Goal: Information Seeking & Learning: Understand process/instructions

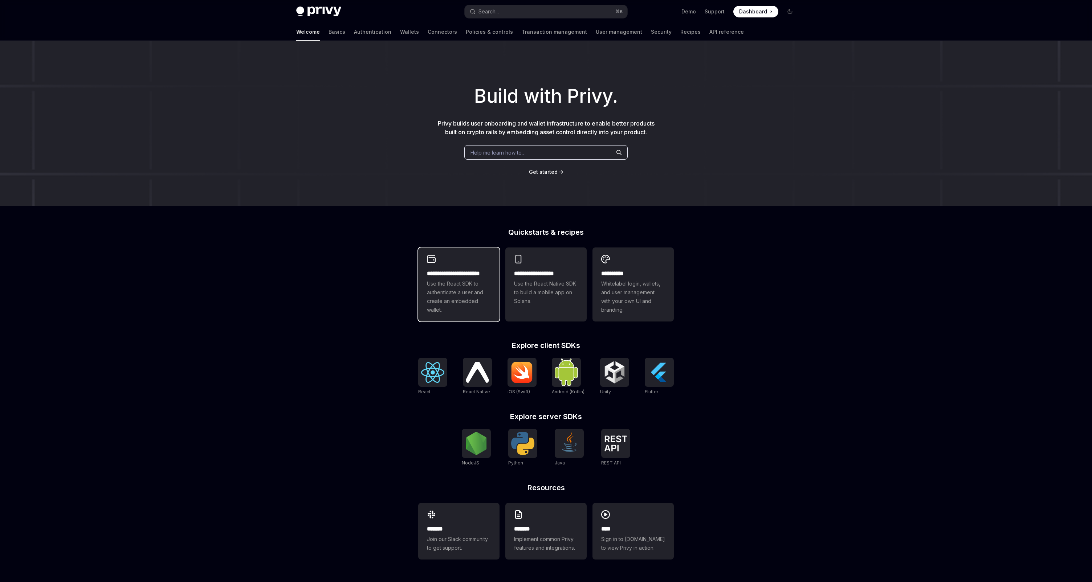
click at [439, 313] on span "Use the React SDK to authenticate a user and create an embedded wallet." at bounding box center [459, 296] width 64 height 35
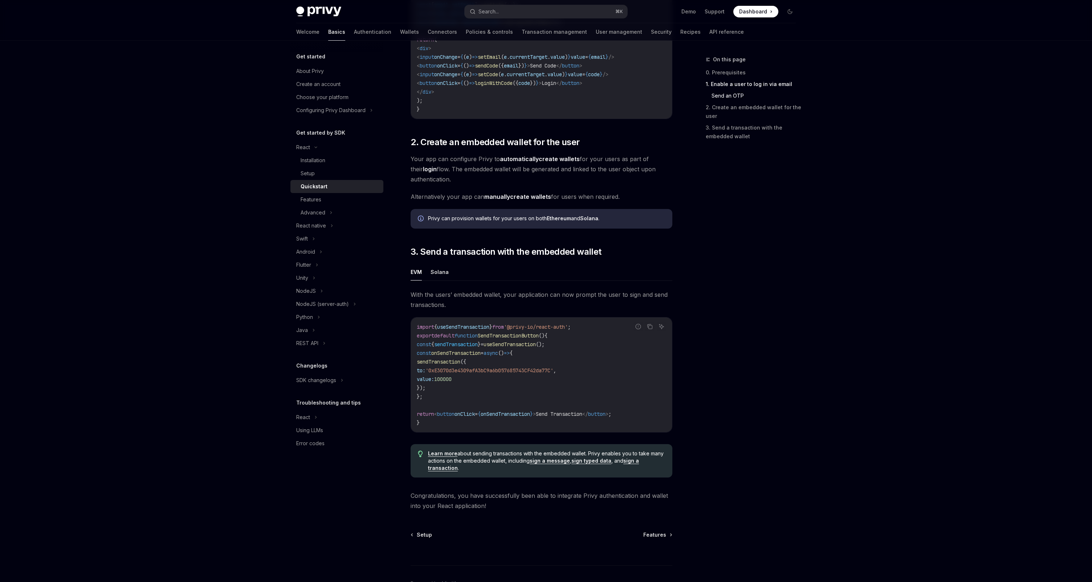
scroll to position [480, 0]
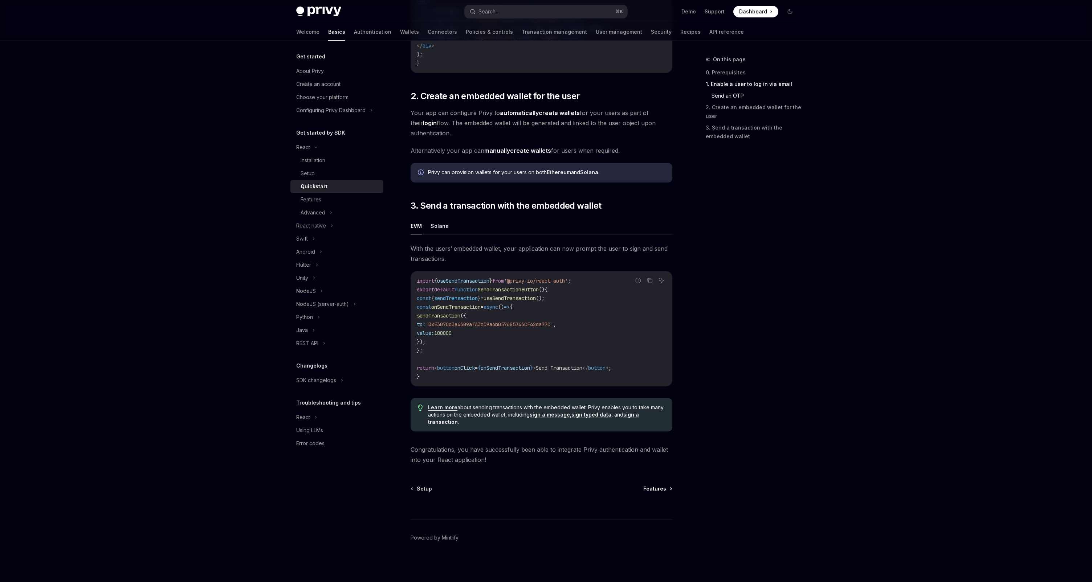
click at [656, 490] on span "Features" at bounding box center [654, 488] width 23 height 7
type textarea "*"
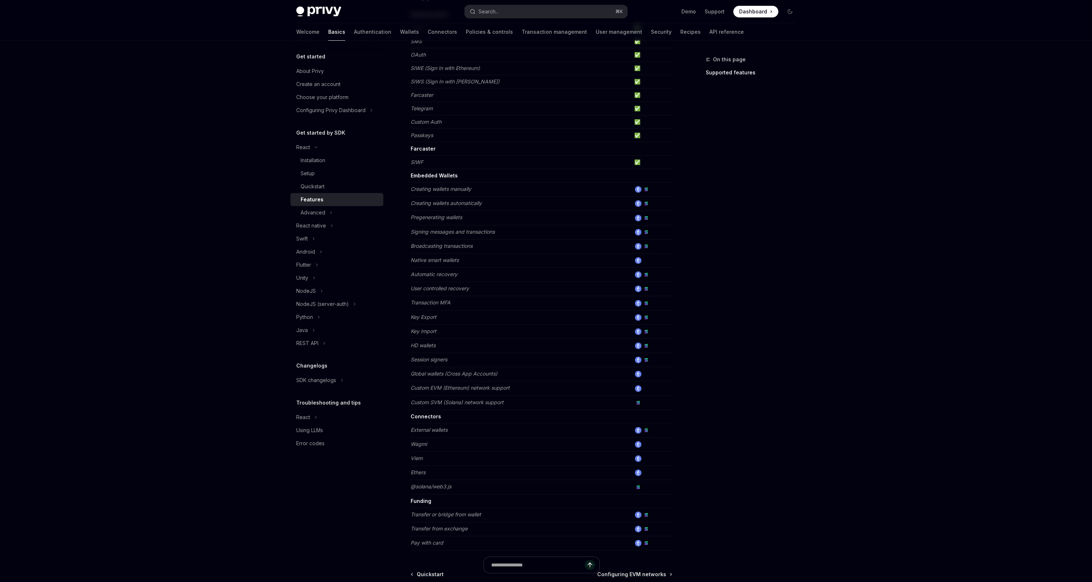
scroll to position [124, 0]
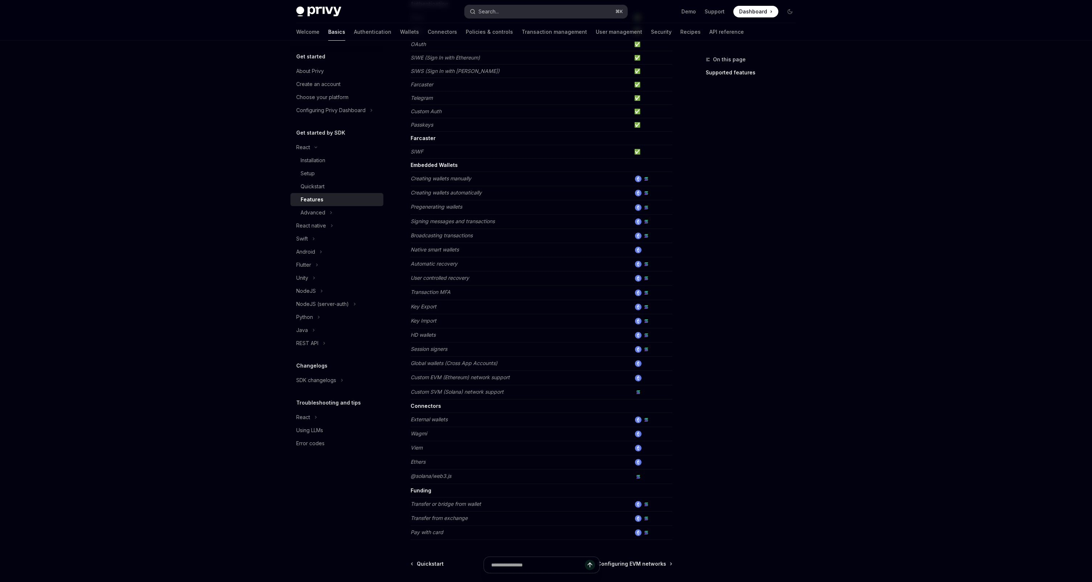
click at [531, 15] on button "Search... ⌘ K" at bounding box center [546, 11] width 163 height 13
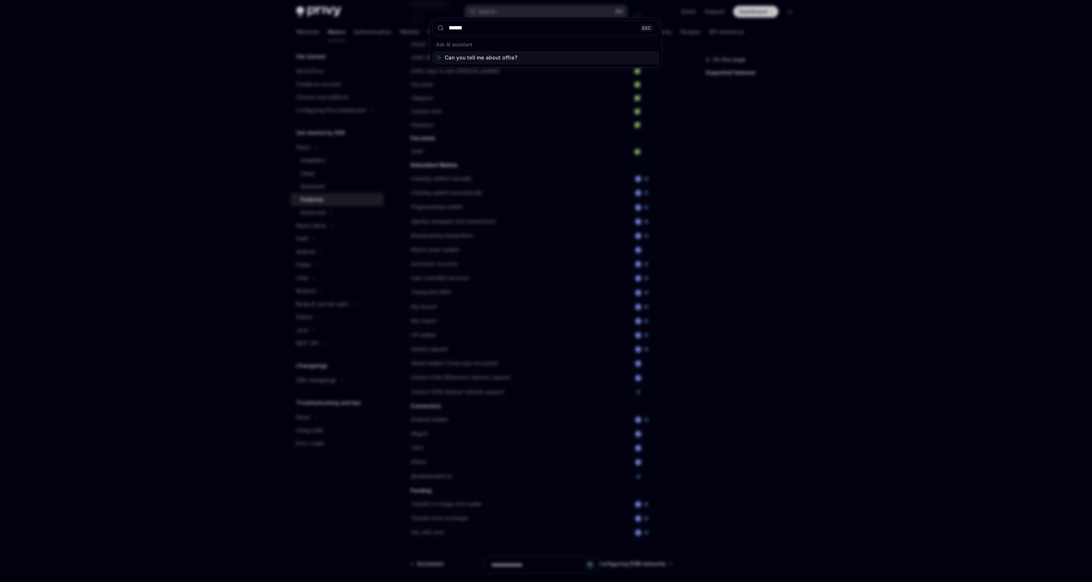
type input "*******"
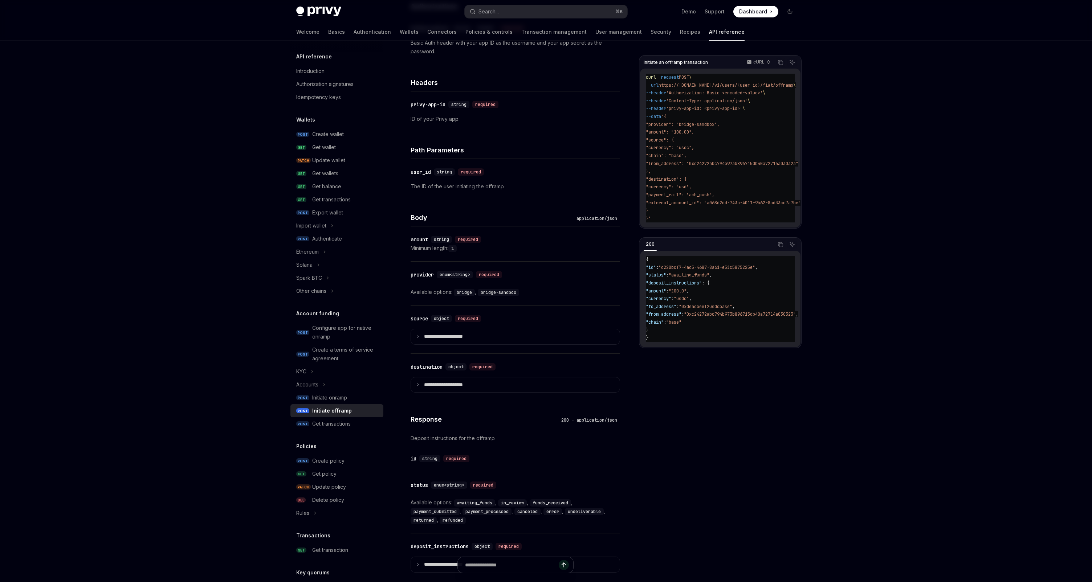
scroll to position [159, 0]
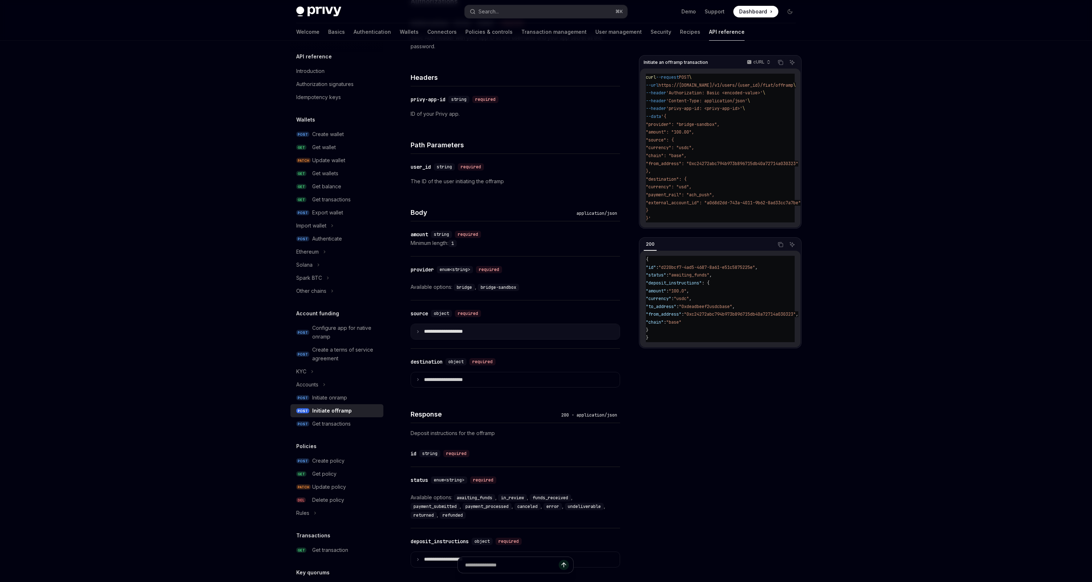
click at [421, 329] on summary "**********" at bounding box center [515, 331] width 209 height 15
click at [417, 331] on icon at bounding box center [418, 332] width 4 height 4
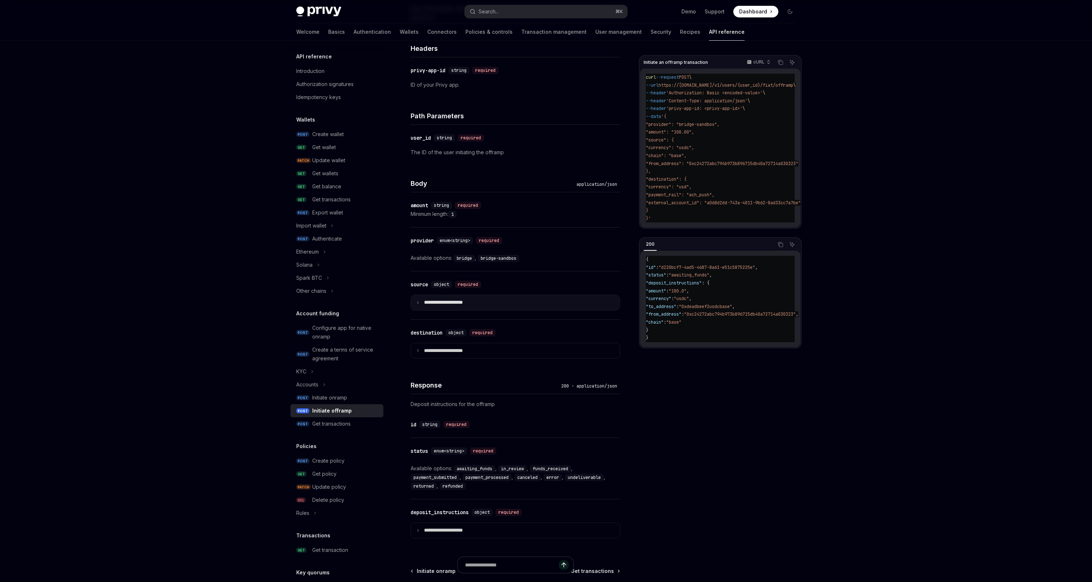
scroll to position [198, 0]
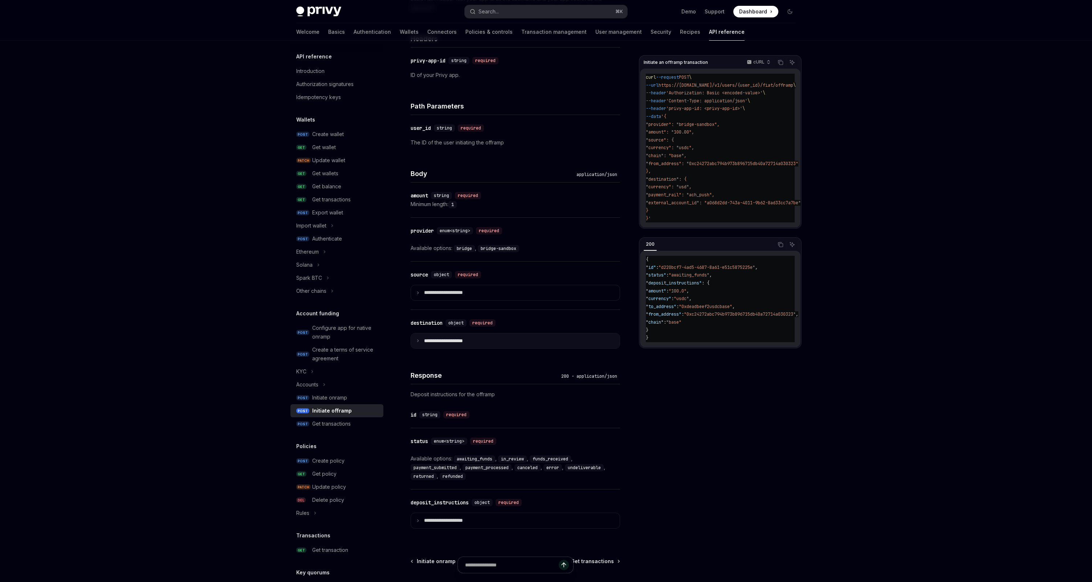
click at [416, 342] on icon at bounding box center [418, 341] width 4 height 4
click at [432, 343] on p "**********" at bounding box center [448, 341] width 48 height 7
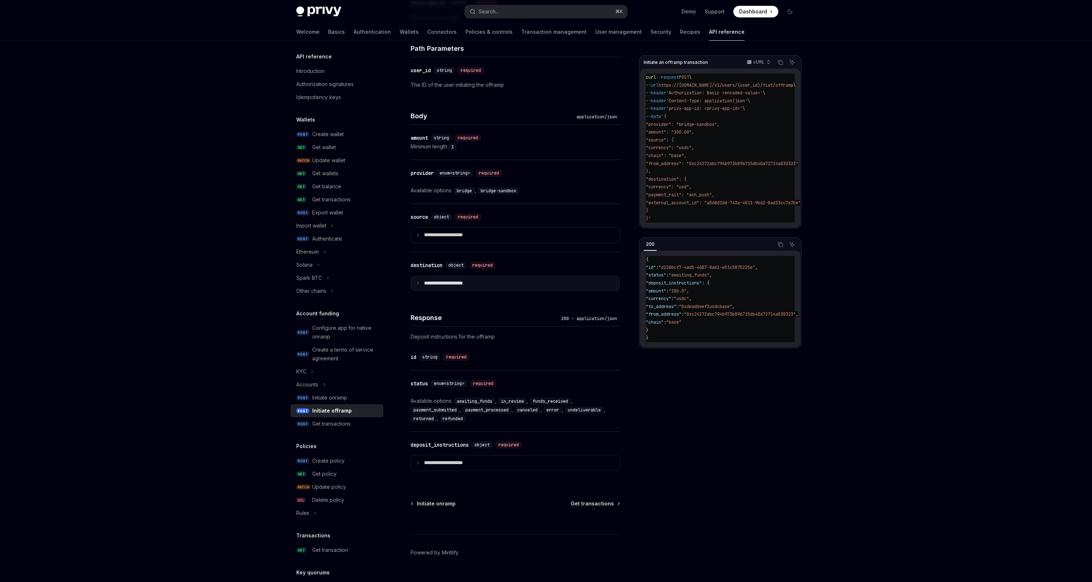
scroll to position [270, 0]
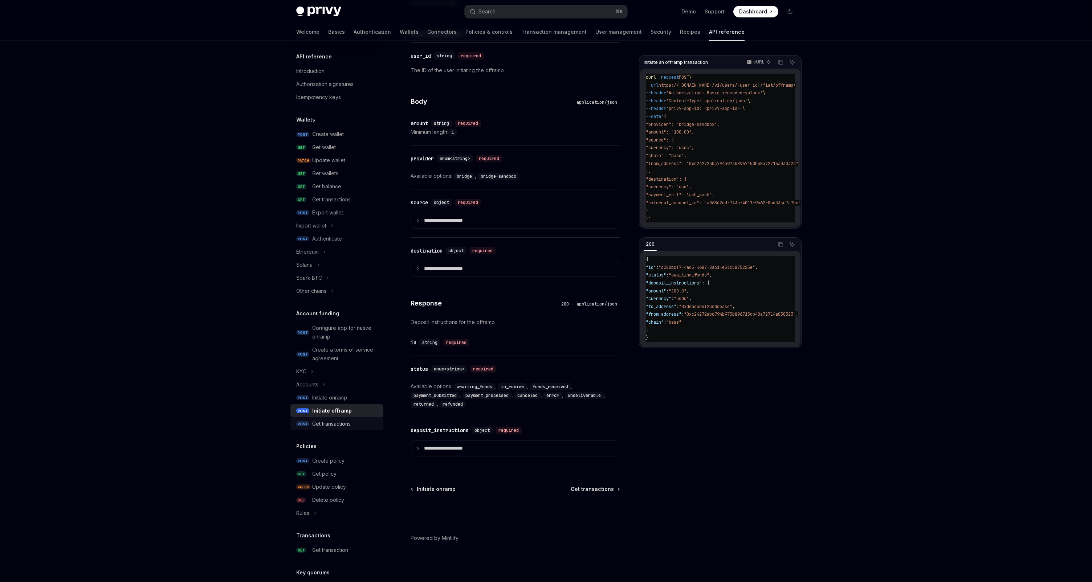
click at [346, 421] on div "Get transactions" at bounding box center [331, 424] width 38 height 9
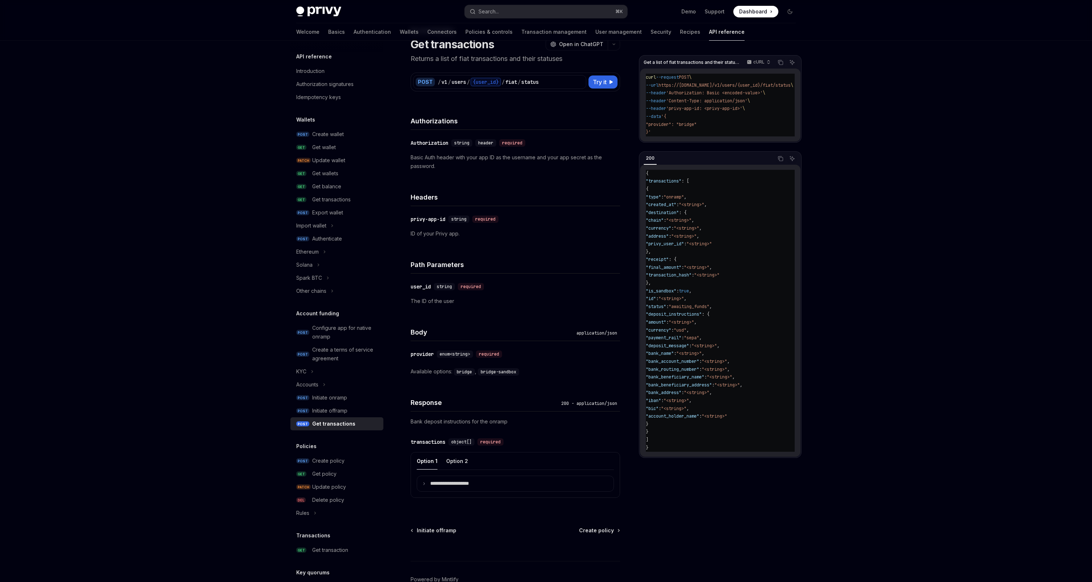
scroll to position [70, 0]
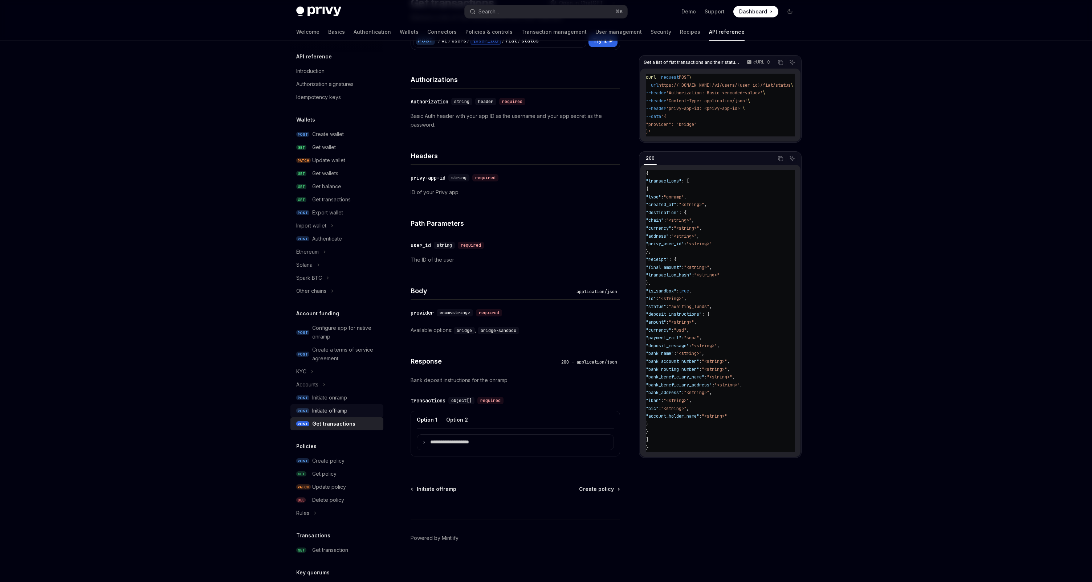
click at [333, 409] on div "Initiate offramp" at bounding box center [329, 411] width 35 height 9
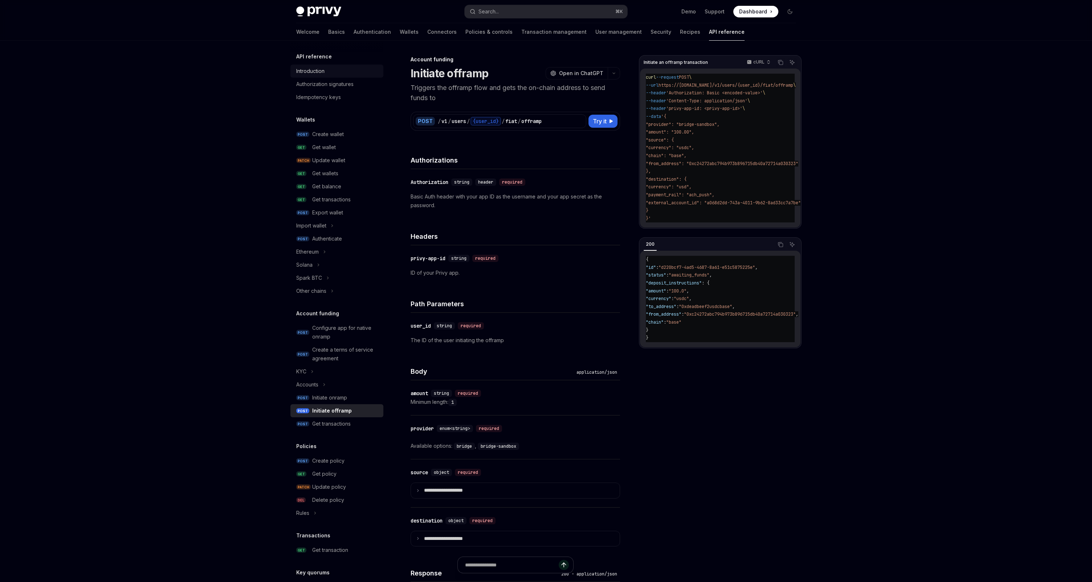
click at [323, 73] on div "Introduction" at bounding box center [310, 71] width 28 height 9
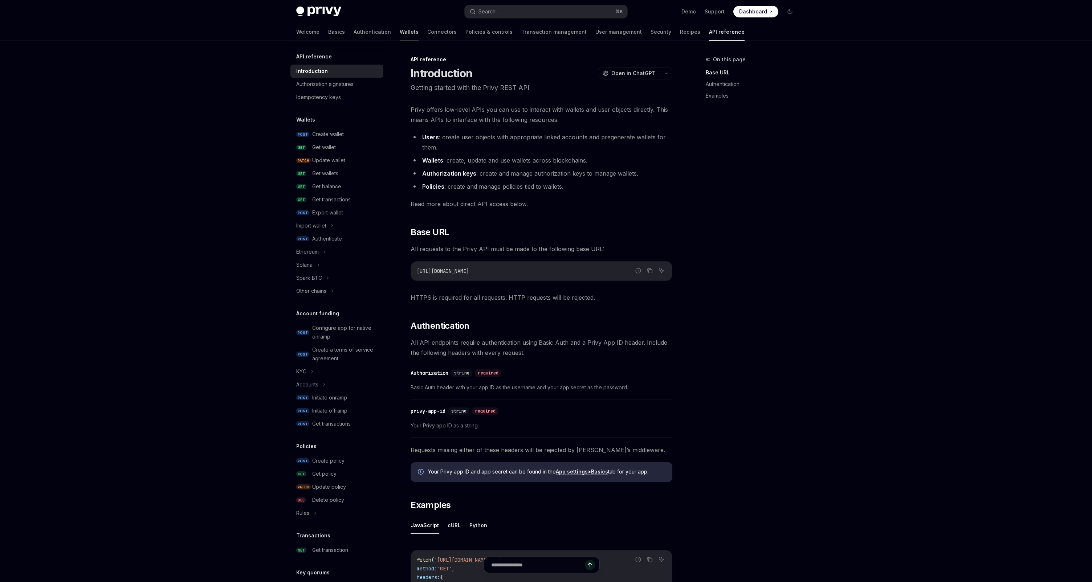
click at [400, 31] on link "Wallets" at bounding box center [409, 31] width 19 height 17
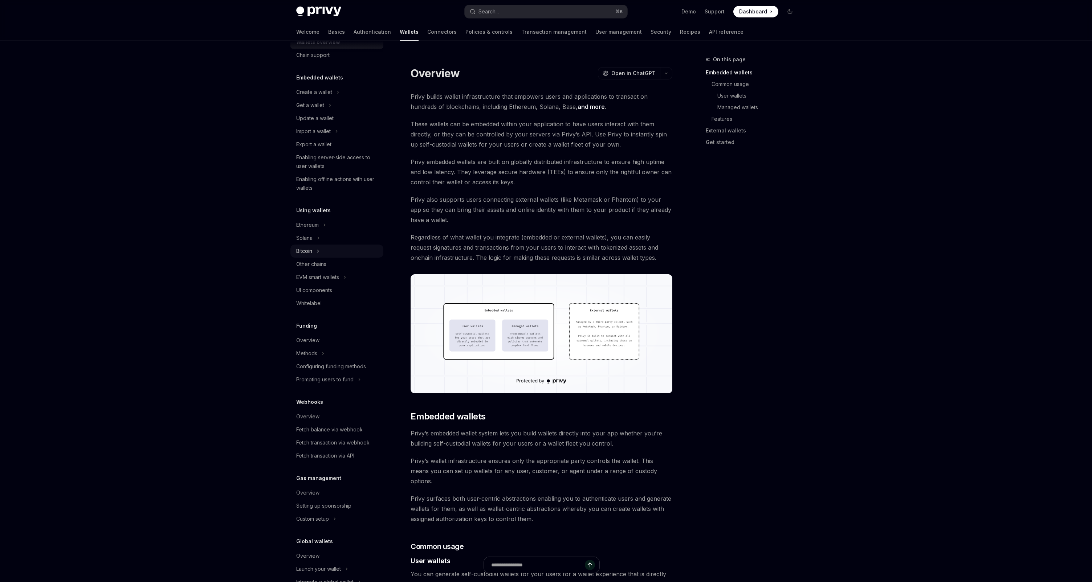
scroll to position [41, 0]
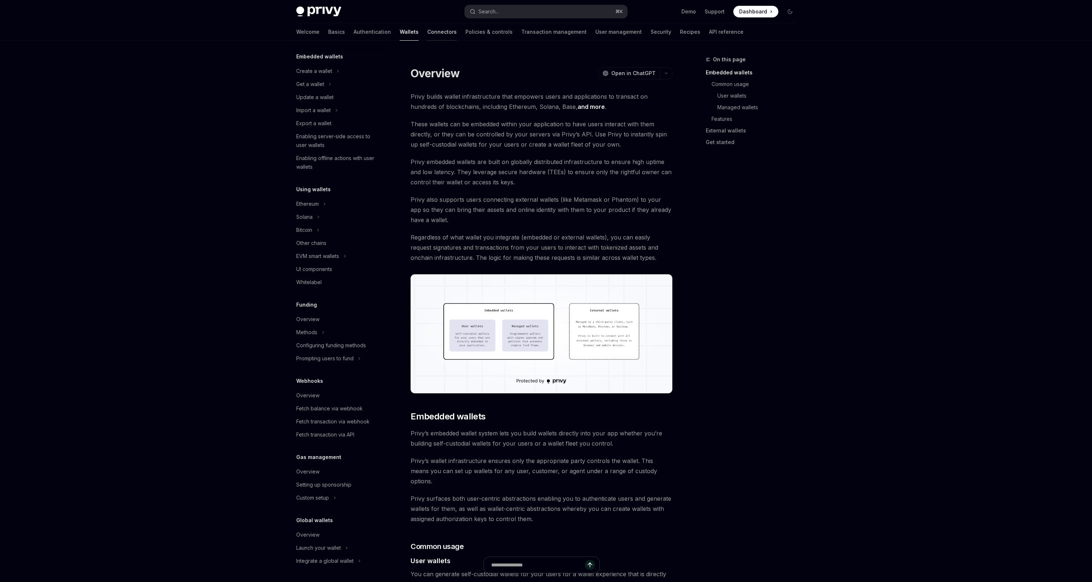
click at [427, 32] on link "Connectors" at bounding box center [441, 31] width 29 height 17
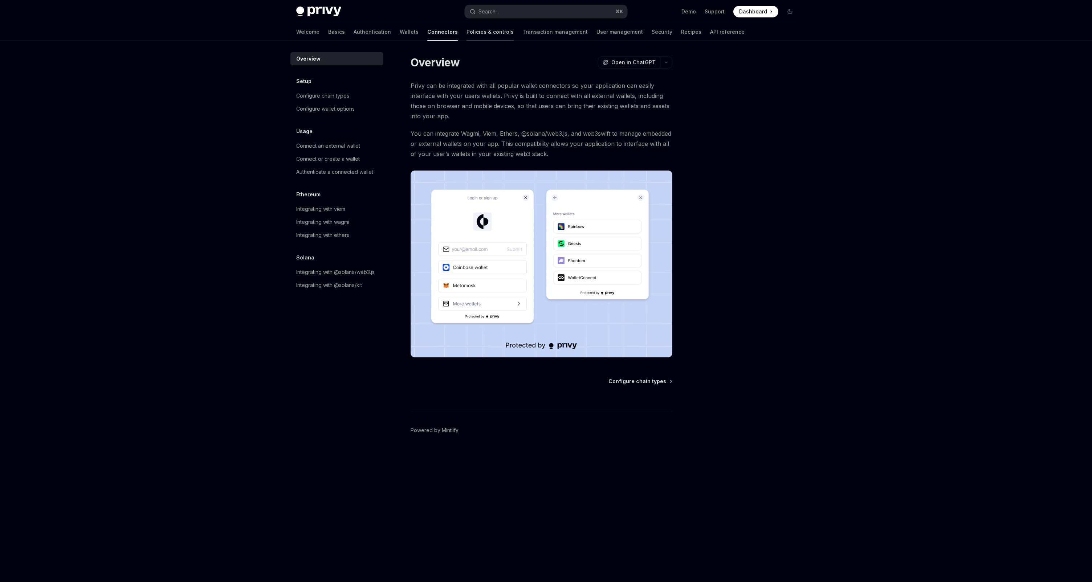
click at [466, 30] on link "Policies & controls" at bounding box center [489, 31] width 47 height 17
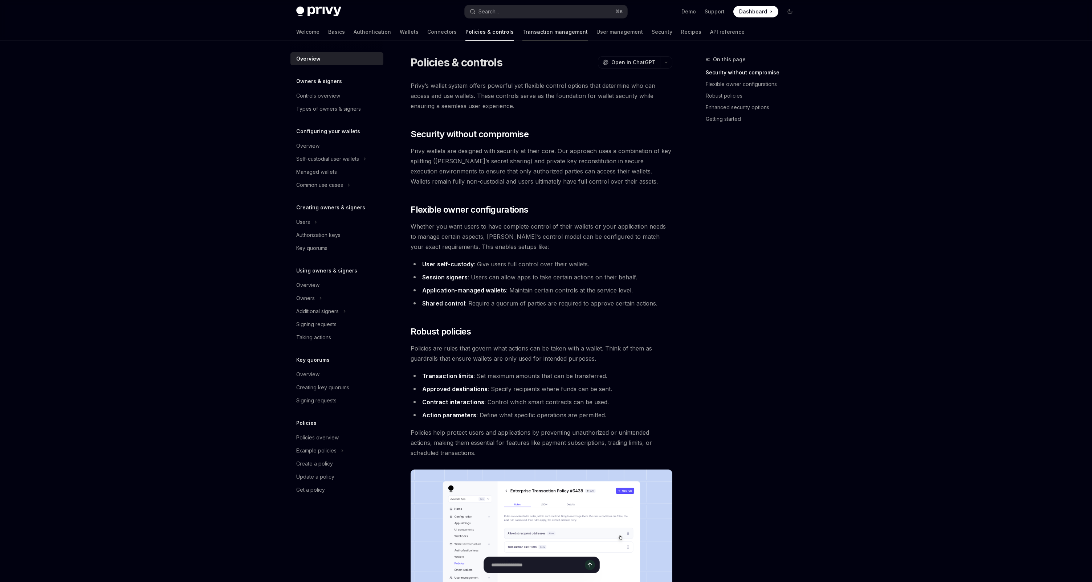
click at [522, 32] on link "Transaction management" at bounding box center [554, 31] width 65 height 17
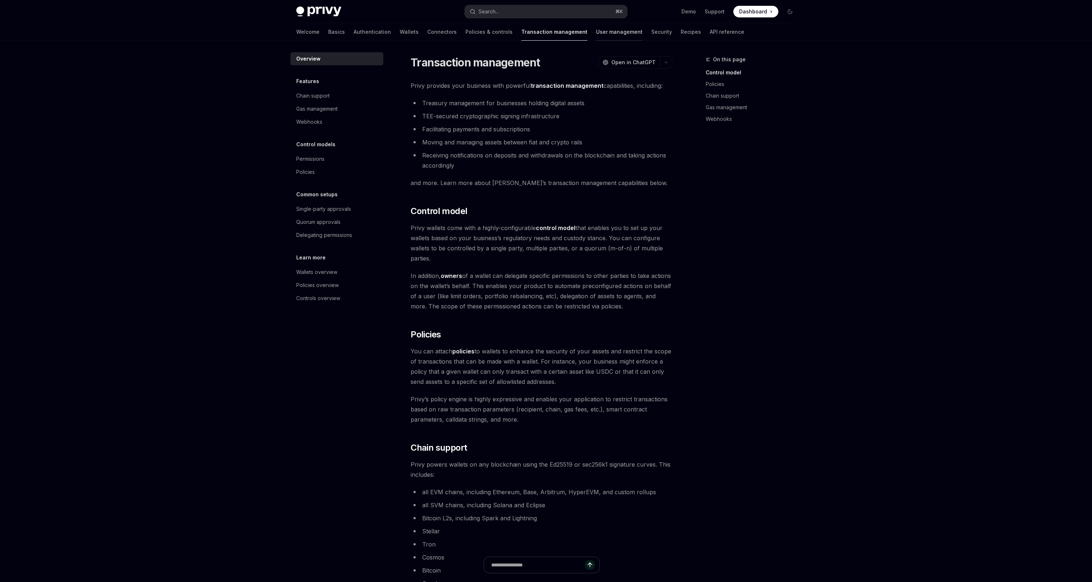
click at [596, 34] on link "User management" at bounding box center [619, 31] width 46 height 17
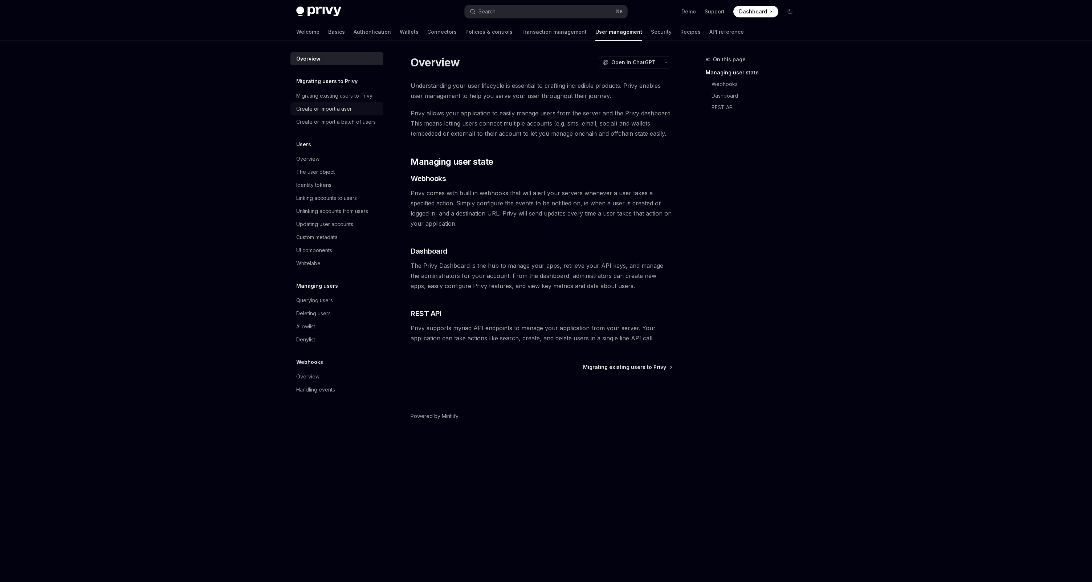
click at [320, 110] on div "Create or import a user" at bounding box center [324, 109] width 56 height 9
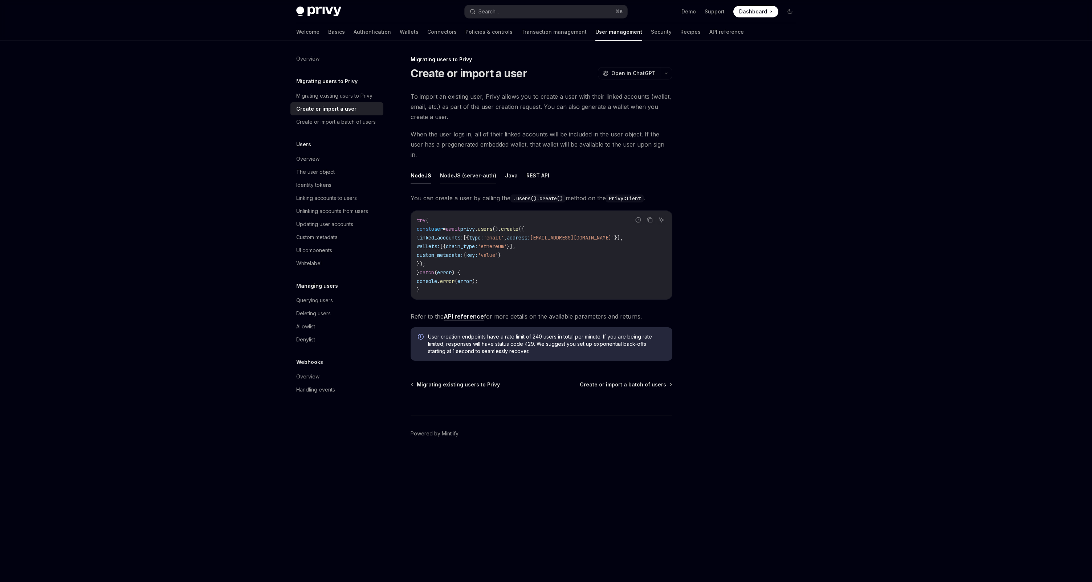
click at [470, 168] on button "NodeJS (server-auth)" at bounding box center [468, 175] width 56 height 17
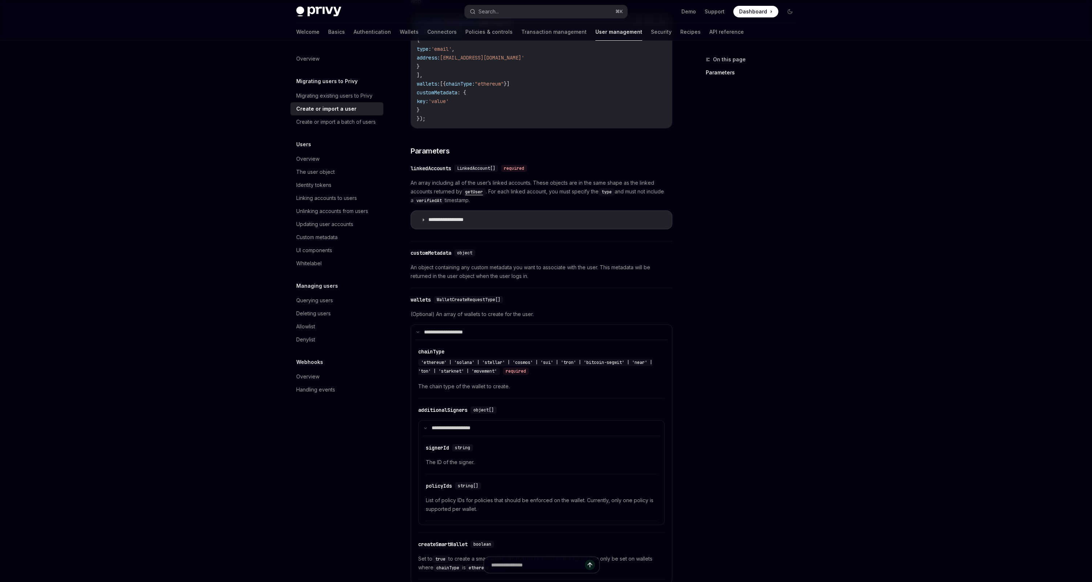
scroll to position [406, 0]
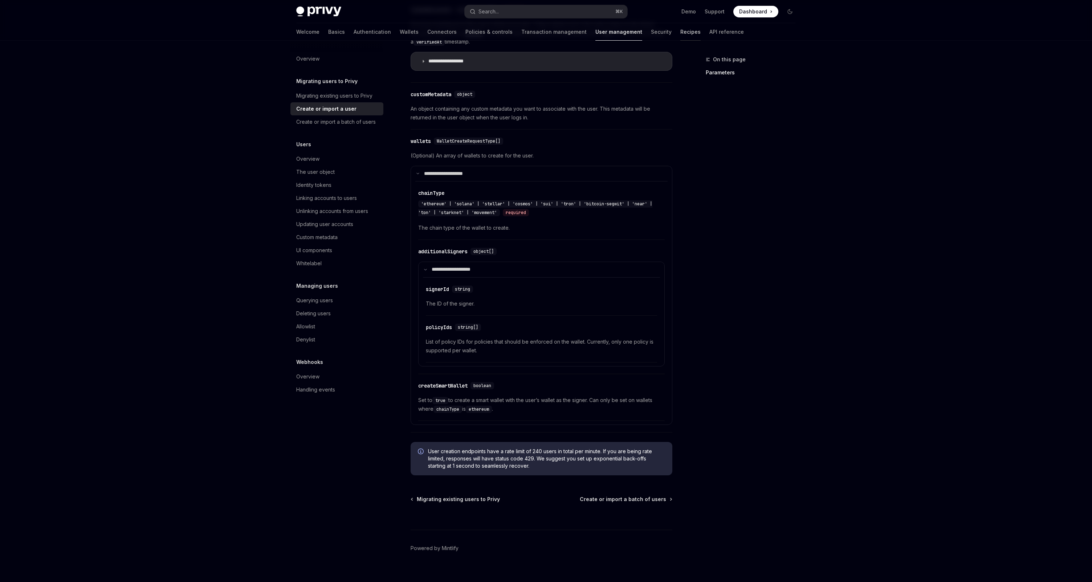
click at [680, 34] on link "Recipes" at bounding box center [690, 31] width 20 height 17
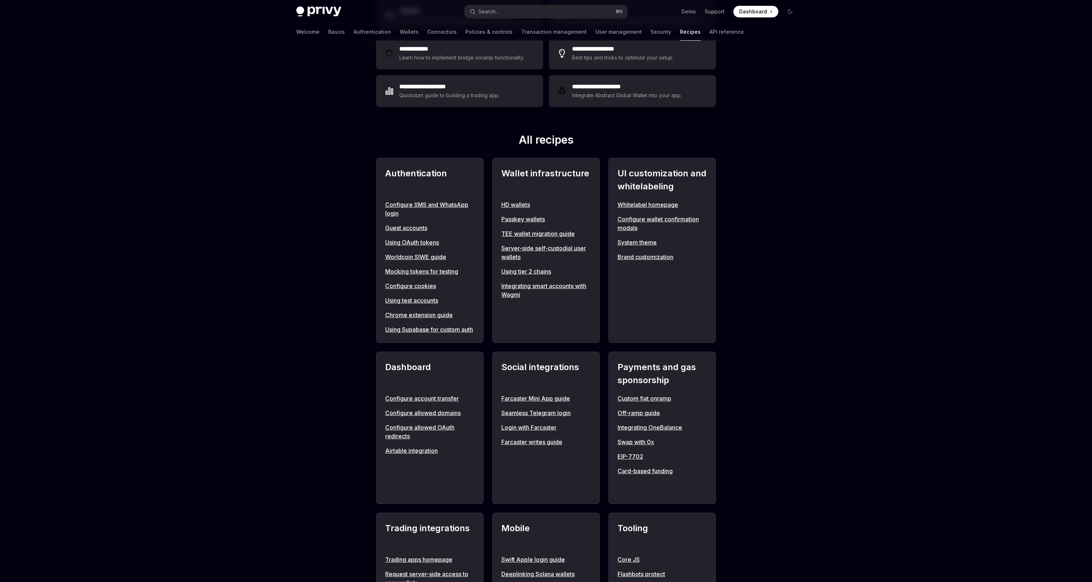
scroll to position [171, 0]
click at [636, 416] on link "Off-ramp guide" at bounding box center [661, 411] width 89 height 9
type textarea "*"
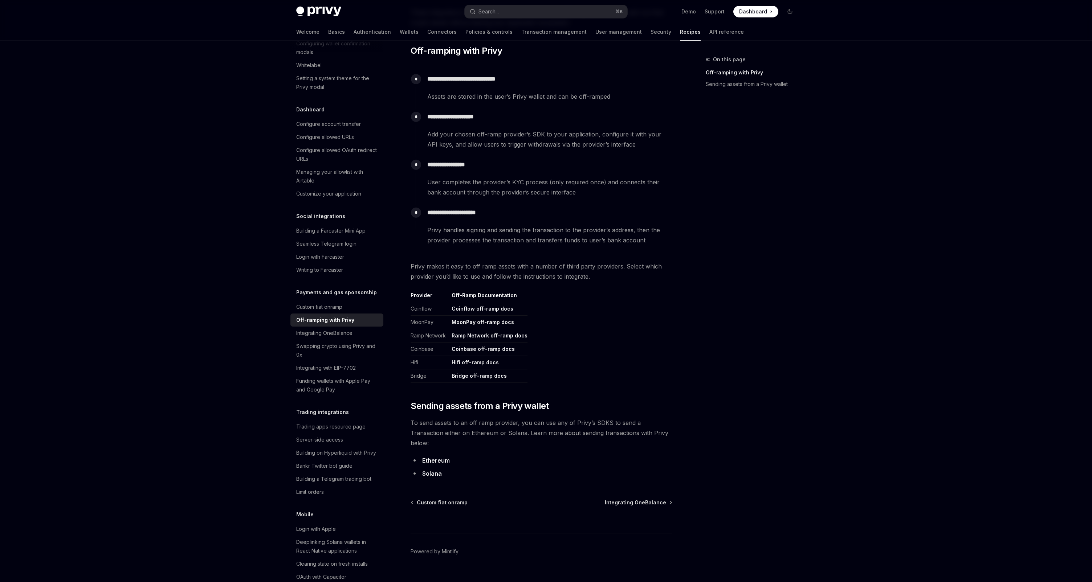
scroll to position [136, 0]
